Goal: Task Accomplishment & Management: Complete application form

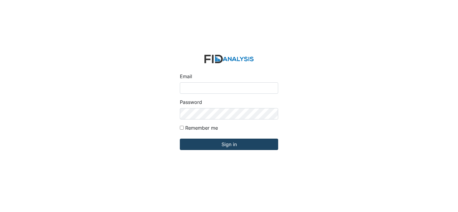
type input "[EMAIL_ADDRESS][DOMAIN_NAME]"
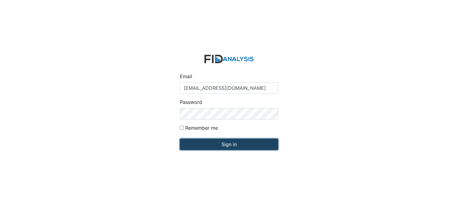
click at [229, 146] on input "Sign in" at bounding box center [229, 144] width 98 height 11
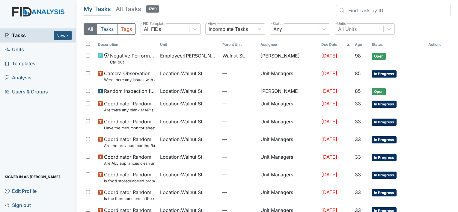
drag, startPoint x: 126, startPoint y: 3, endPoint x: 220, endPoint y: 5, distance: 94.6
click at [220, 5] on main "My Tasks All Tasks 1789 All Tasks Tags All FIDs FID Template Incomplete Tasks V…" at bounding box center [266, 106] width 381 height 212
click at [31, 51] on link "Units" at bounding box center [38, 50] width 76 height 14
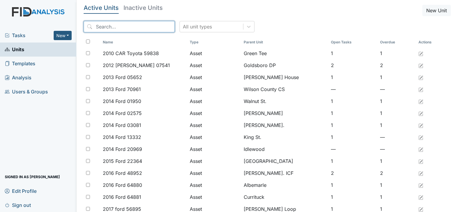
click at [114, 25] on input "search" at bounding box center [129, 26] width 91 height 11
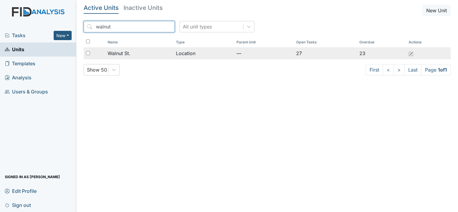
type input "walnut"
click at [122, 56] on span "Walnut St." at bounding box center [118, 53] width 23 height 7
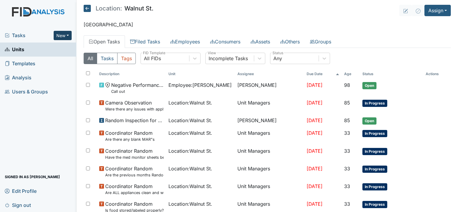
click at [59, 35] on button "New" at bounding box center [63, 35] width 18 height 9
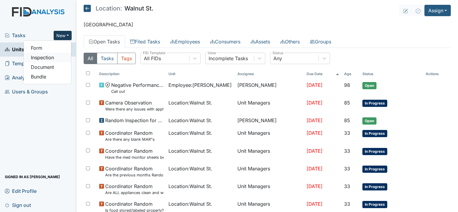
click at [51, 60] on link "Inspection" at bounding box center [47, 58] width 47 height 10
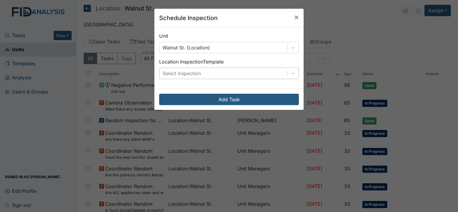
click at [202, 74] on div "Select Inspection" at bounding box center [223, 73] width 128 height 11
click at [298, 106] on div "Add Task" at bounding box center [228, 99] width 149 height 21
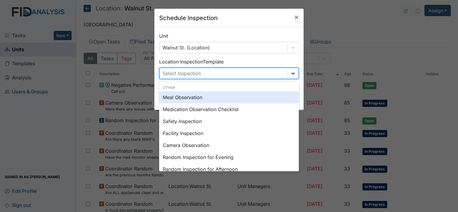
click at [291, 73] on icon at bounding box center [293, 73] width 4 height 2
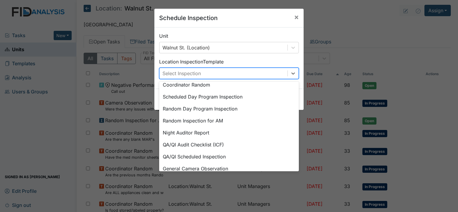
scroll to position [103, 0]
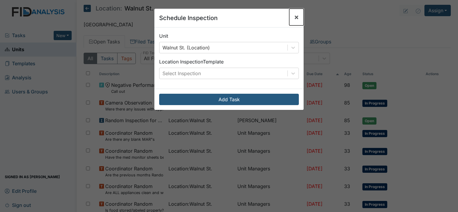
click at [294, 17] on span "×" at bounding box center [296, 17] width 5 height 9
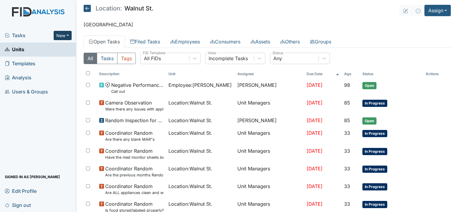
click at [64, 32] on button "New" at bounding box center [63, 35] width 18 height 9
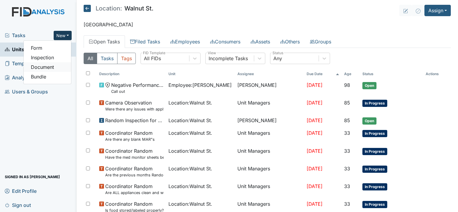
click at [51, 70] on link "Document" at bounding box center [47, 67] width 47 height 10
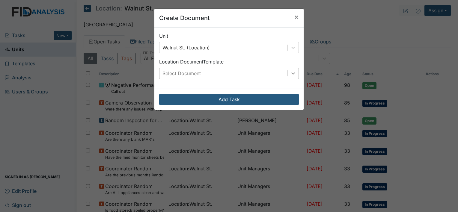
click at [294, 74] on div at bounding box center [292, 73] width 11 height 11
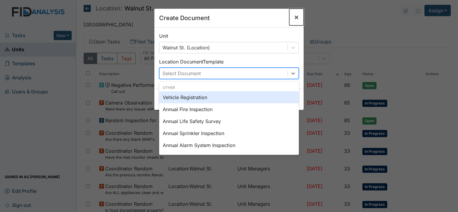
click at [294, 15] on span "×" at bounding box center [296, 17] width 5 height 9
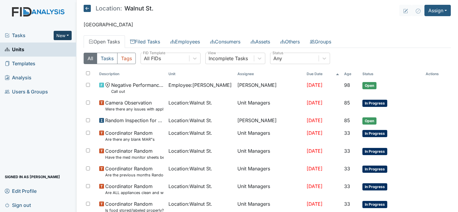
click at [57, 33] on button "New" at bounding box center [63, 35] width 18 height 9
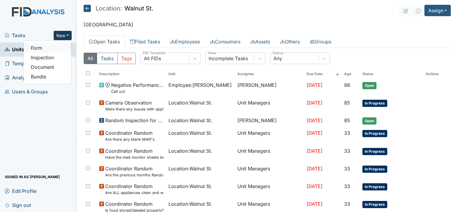
click at [40, 46] on link "Form" at bounding box center [47, 48] width 47 height 10
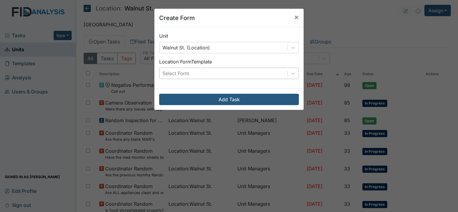
click at [198, 68] on div "Select Form" at bounding box center [223, 73] width 128 height 11
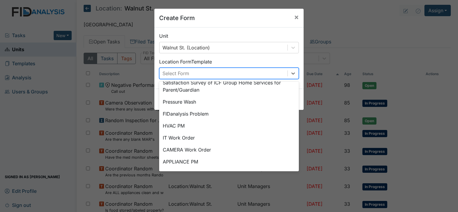
scroll to position [54, 0]
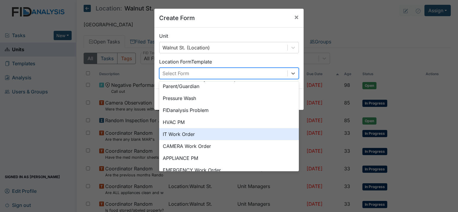
click at [192, 134] on div "IT Work Order" at bounding box center [229, 134] width 140 height 12
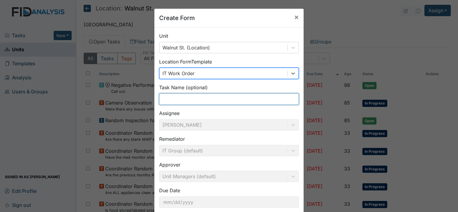
click at [187, 96] on input "text" at bounding box center [229, 98] width 140 height 11
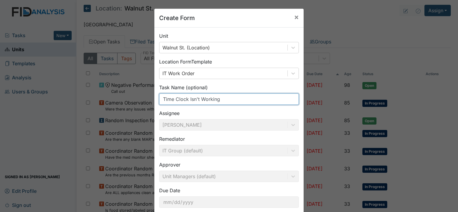
scroll to position [35, 0]
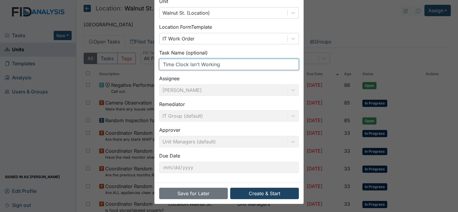
type input "Time Clock Isn't Working"
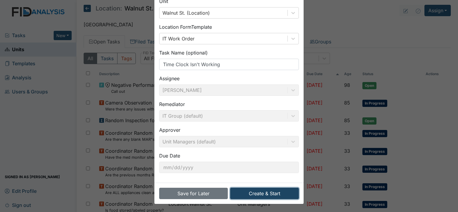
click at [259, 189] on button "Create & Start" at bounding box center [264, 193] width 69 height 11
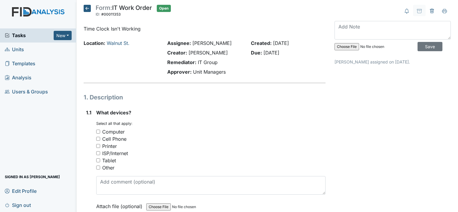
click at [98, 167] on input "Other" at bounding box center [98, 168] width 4 height 4
checkbox input "true"
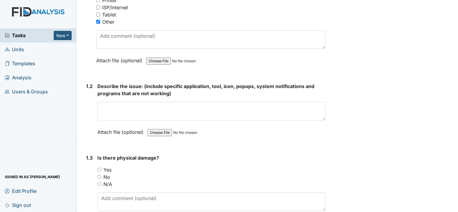
scroll to position [154, 0]
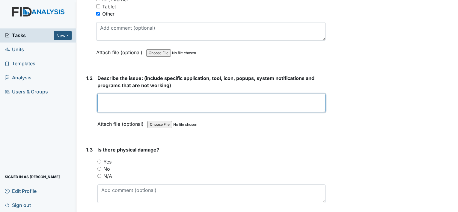
click at [176, 107] on textarea at bounding box center [211, 103] width 228 height 19
type textarea "The time clock hasn't been working all weekend."
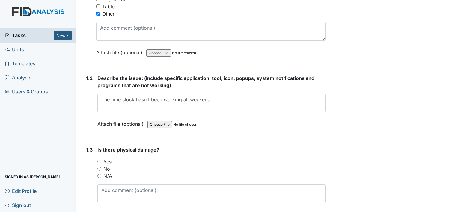
click at [99, 167] on input "No" at bounding box center [99, 169] width 4 height 4
radio input "true"
click at [98, 175] on input "N/A" at bounding box center [99, 176] width 4 height 4
radio input "true"
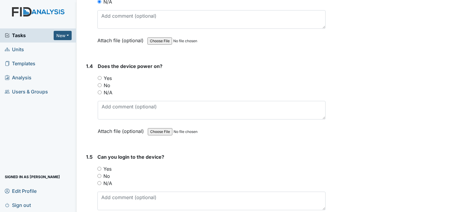
scroll to position [330, 0]
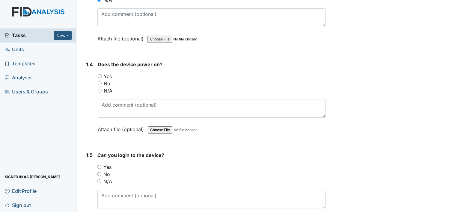
click at [99, 75] on input "Yes" at bounding box center [100, 76] width 4 height 4
radio input "true"
click at [99, 173] on input "No" at bounding box center [99, 174] width 4 height 4
radio input "true"
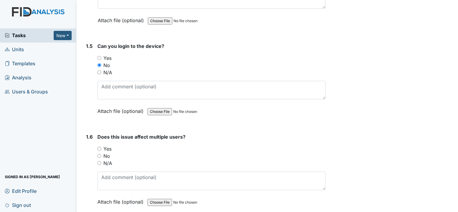
scroll to position [465, 0]
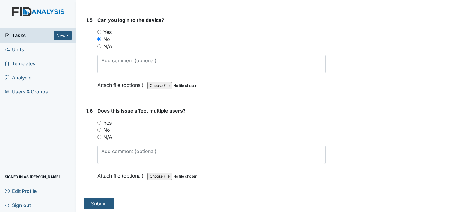
click at [98, 121] on input "Yes" at bounding box center [99, 123] width 4 height 4
radio input "true"
click at [95, 198] on button "Submit" at bounding box center [99, 203] width 31 height 11
